Goal: Transaction & Acquisition: Purchase product/service

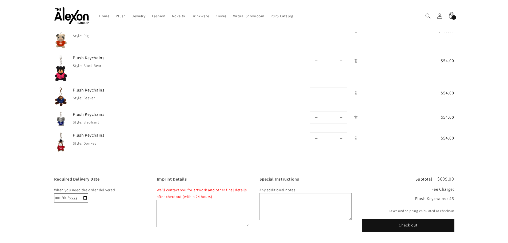
scroll to position [80, 0]
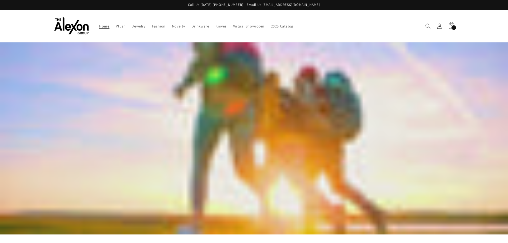
click at [451, 24] on icon at bounding box center [451, 26] width 13 height 13
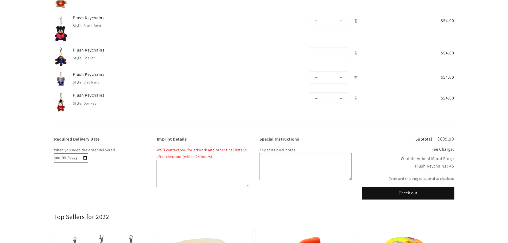
scroll to position [133, 0]
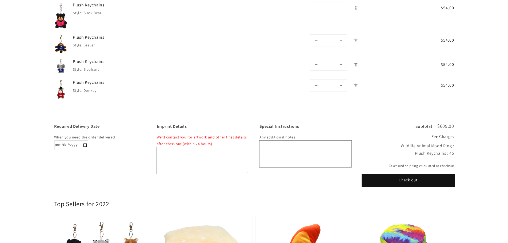
click at [409, 178] on button "Check out" at bounding box center [408, 180] width 92 height 12
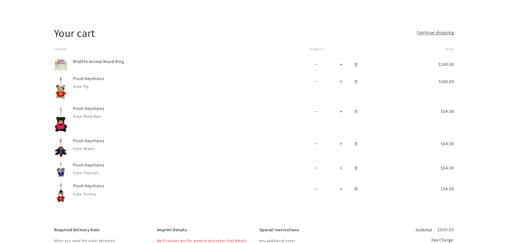
scroll to position [126, 0]
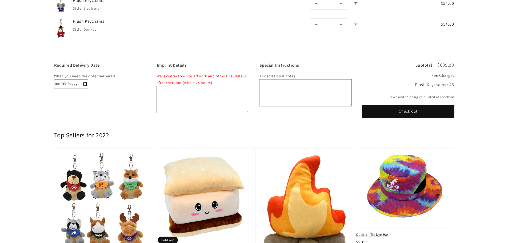
scroll to position [204, 0]
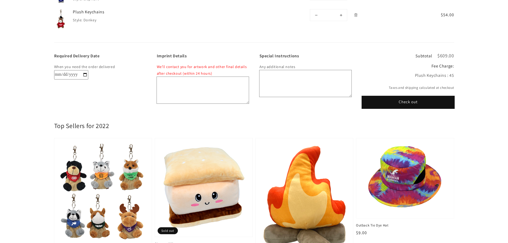
click at [414, 101] on button "Check out" at bounding box center [408, 102] width 92 height 12
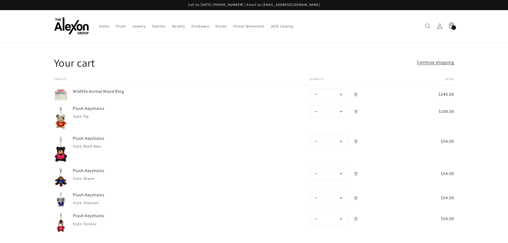
click at [429, 27] on icon "Search" at bounding box center [428, 26] width 6 height 6
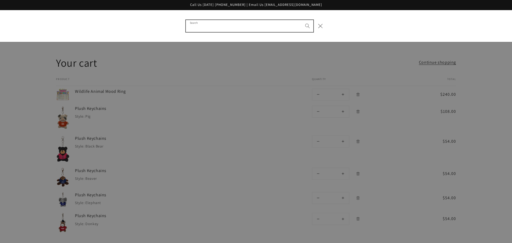
click at [216, 27] on input "Search" at bounding box center [249, 26] width 127 height 12
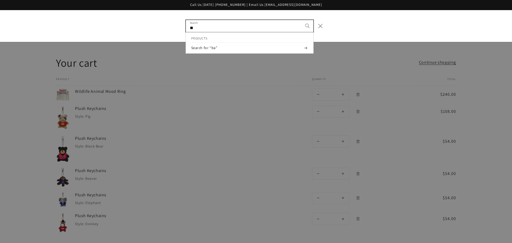
type input "*"
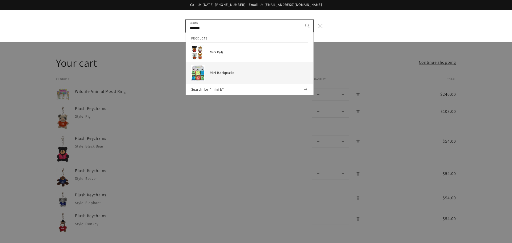
type input "******"
click at [211, 72] on h3 "Mini Backpacks" at bounding box center [259, 73] width 98 height 5
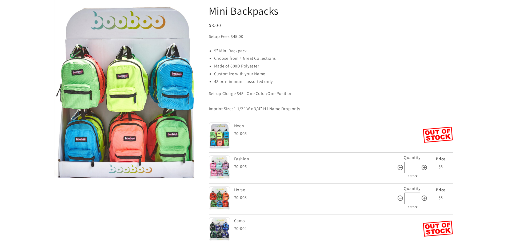
scroll to position [80, 0]
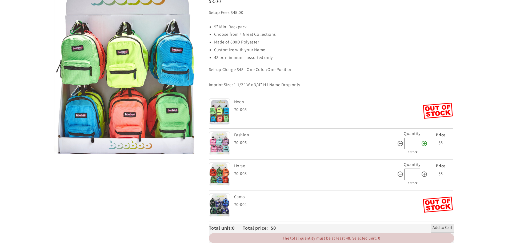
click at [423, 143] on icon at bounding box center [424, 143] width 6 height 6
type input "**"
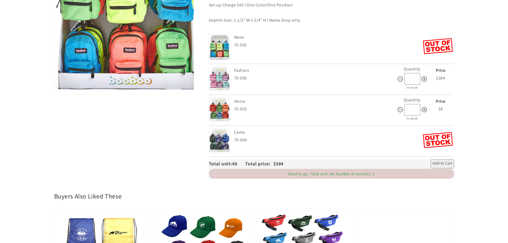
scroll to position [160, 0]
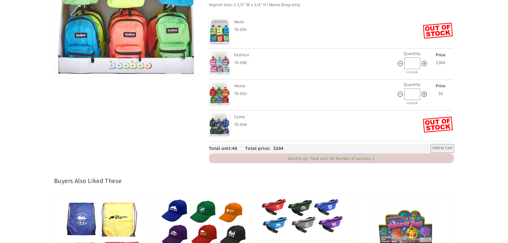
click at [437, 148] on span "Add to Cart" at bounding box center [443, 148] width 20 height 6
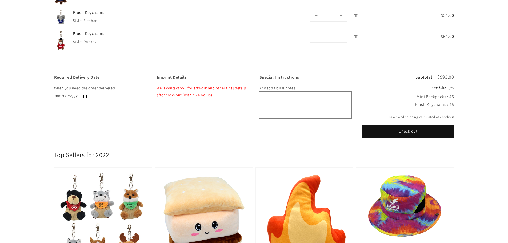
scroll to position [213, 0]
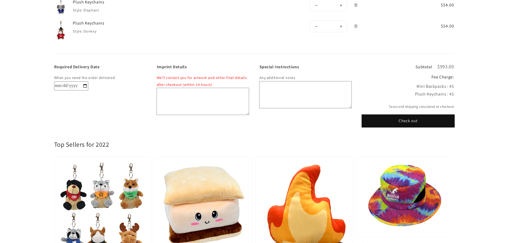
click at [417, 121] on button "Check out" at bounding box center [408, 121] width 92 height 12
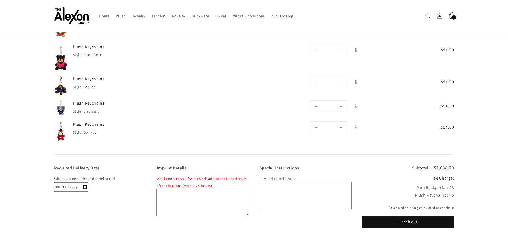
scroll to position [29, 0]
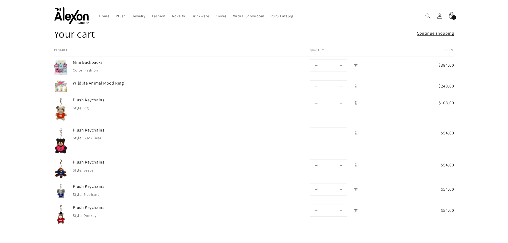
click at [356, 66] on icon "Remove Mini Backpacks - Fashion" at bounding box center [356, 66] width 1 height 2
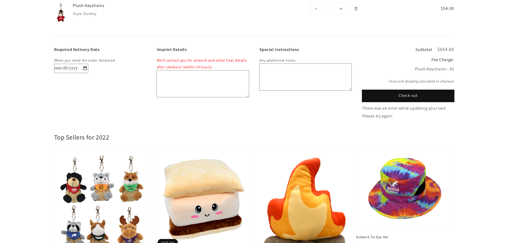
scroll to position [216, 0]
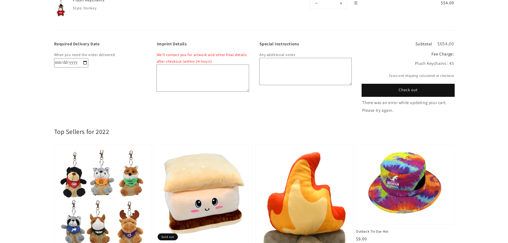
click at [416, 89] on button "Check out" at bounding box center [408, 90] width 92 height 12
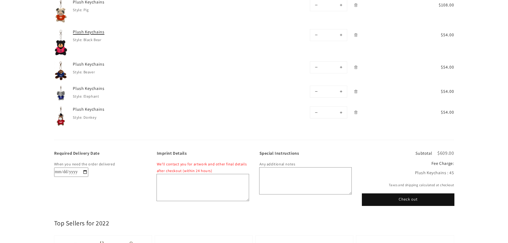
scroll to position [107, 0]
